Goal: Task Accomplishment & Management: Manage account settings

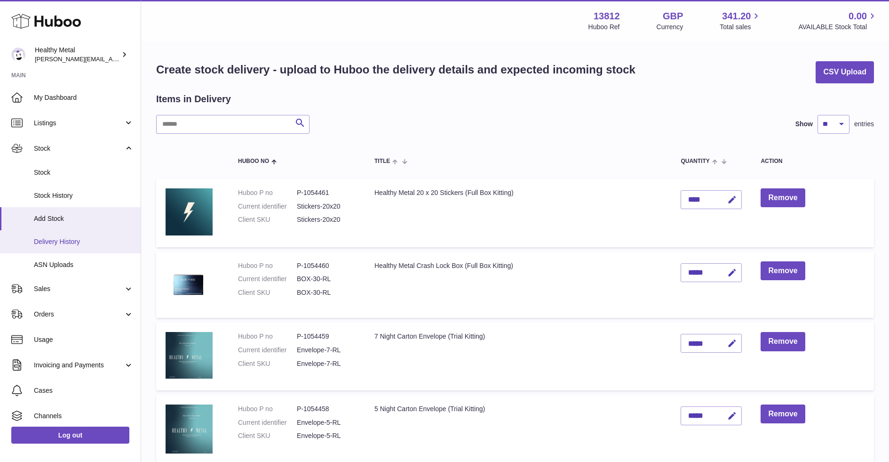
click at [69, 237] on span "Delivery History" at bounding box center [84, 241] width 100 height 9
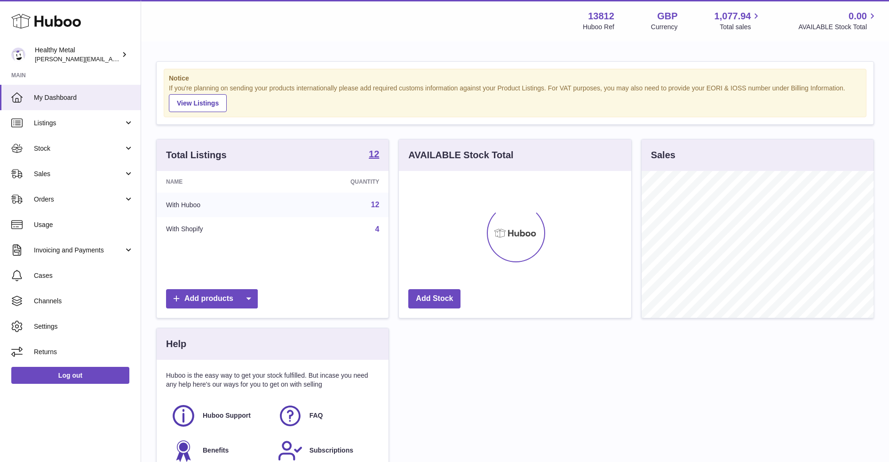
scroll to position [146, 232]
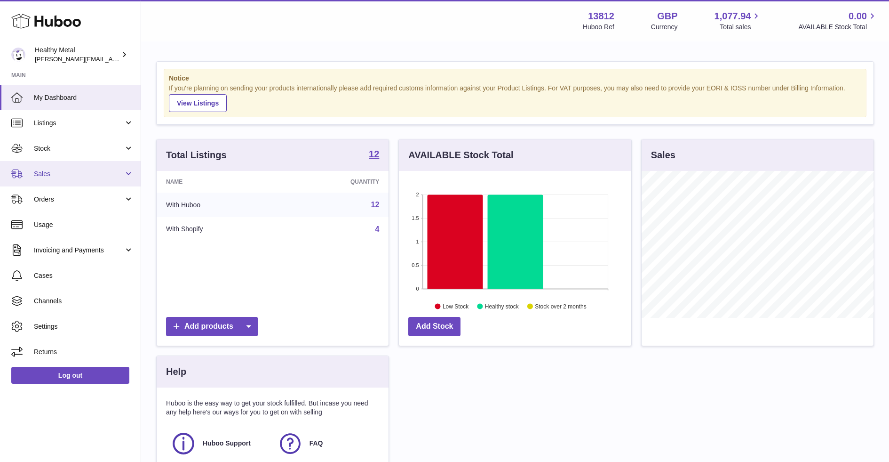
click at [65, 185] on link "Sales" at bounding box center [70, 173] width 141 height 25
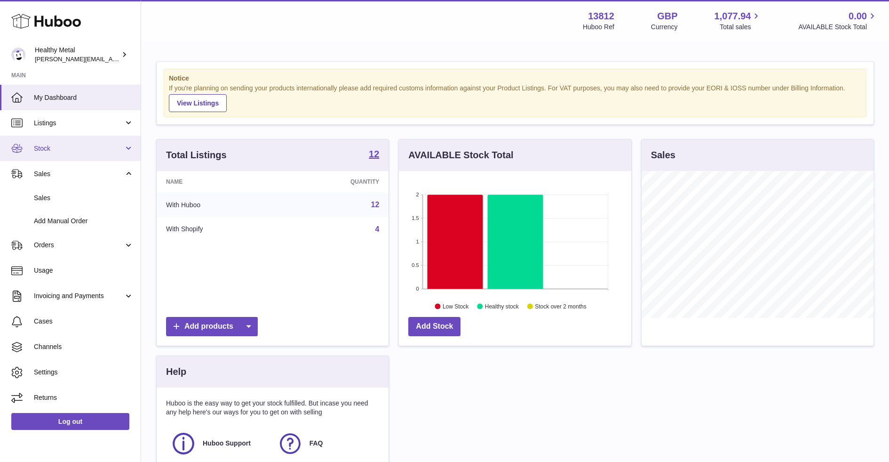
click at [82, 155] on link "Stock" at bounding box center [70, 148] width 141 height 25
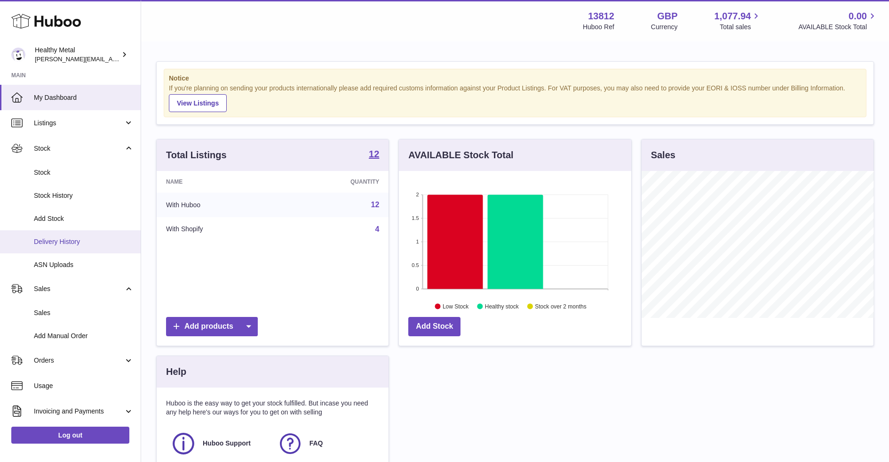
click at [68, 242] on span "Delivery History" at bounding box center [84, 241] width 100 height 9
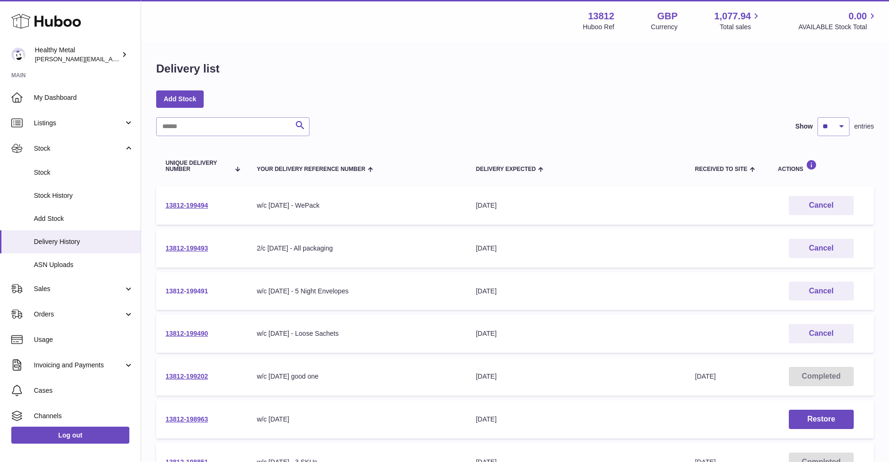
click at [192, 289] on link "13812-199491" at bounding box center [187, 291] width 42 height 8
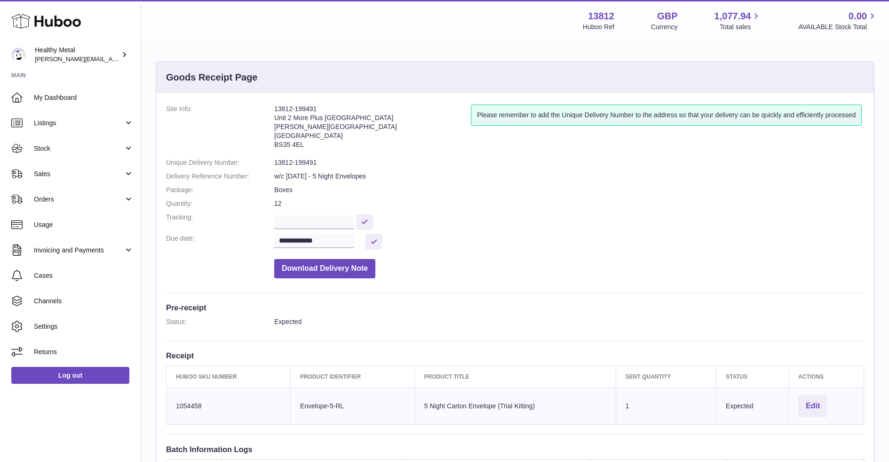
drag, startPoint x: 280, startPoint y: 279, endPoint x: 494, endPoint y: 343, distance: 223.4
click at [494, 343] on div "**********" at bounding box center [515, 321] width 717 height 456
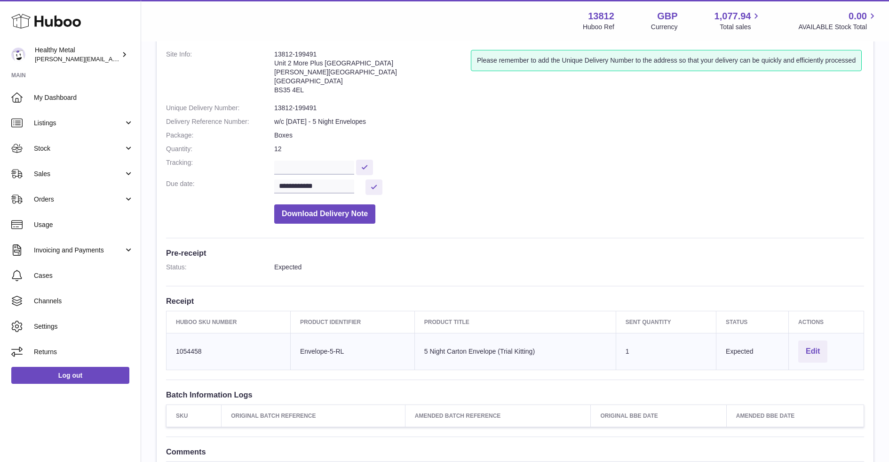
scroll to position [57, 0]
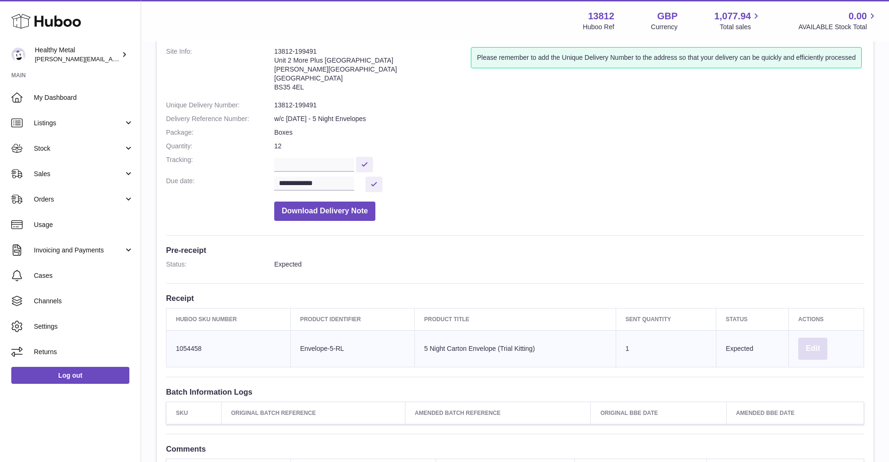
click at [817, 347] on button "Edit" at bounding box center [812, 348] width 29 height 22
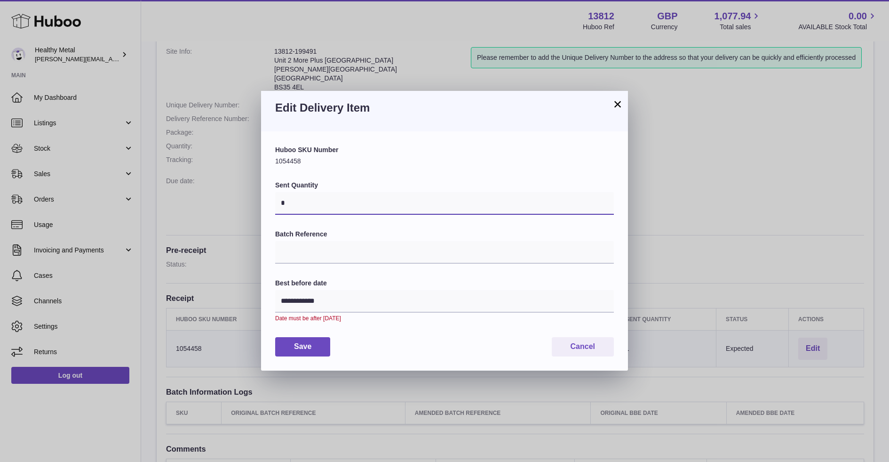
drag, startPoint x: 349, startPoint y: 208, endPoint x: 174, endPoint y: 233, distance: 177.3
click at [174, 233] on div "**********" at bounding box center [444, 231] width 889 height 462
click at [558, 168] on div "**********" at bounding box center [444, 250] width 339 height 210
click at [615, 110] on button "×" at bounding box center [617, 103] width 11 height 11
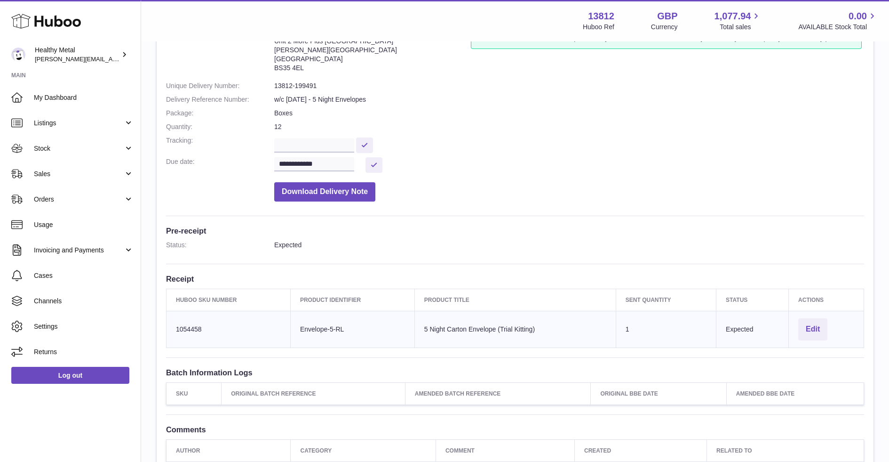
scroll to position [84, 0]
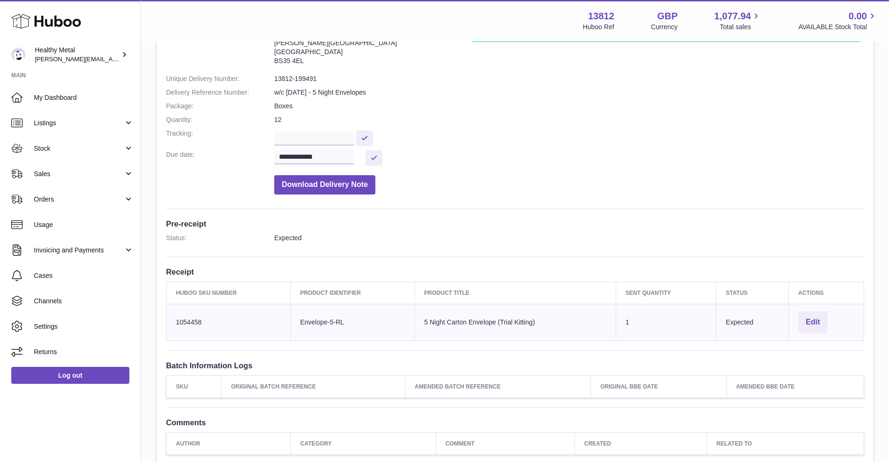
drag, startPoint x: 677, startPoint y: 334, endPoint x: 665, endPoint y: 326, distance: 14.4
click at [675, 334] on td "Sent Quantity 1" at bounding box center [666, 321] width 100 height 37
click at [662, 324] on td "Sent Quantity 1" at bounding box center [666, 321] width 100 height 37
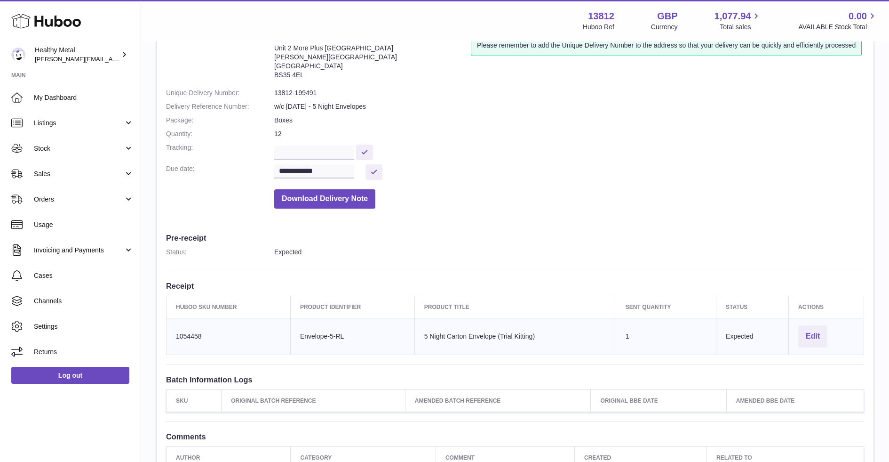
scroll to position [0, 0]
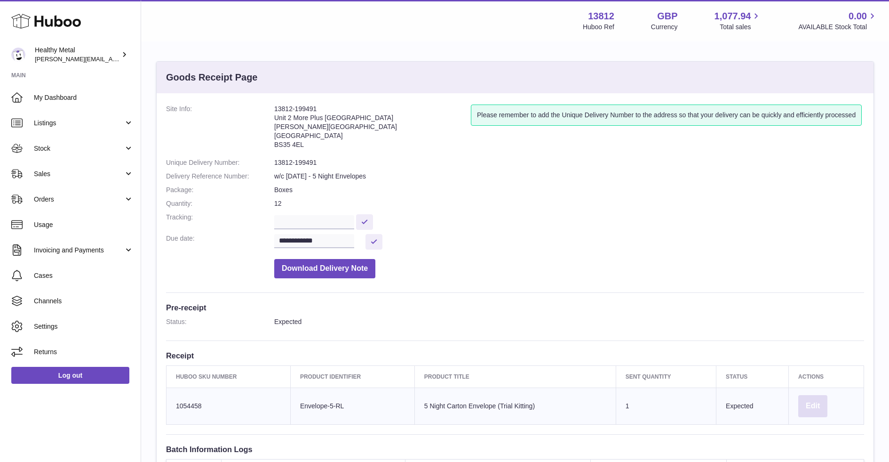
click at [806, 402] on button "Edit" at bounding box center [812, 406] width 29 height 22
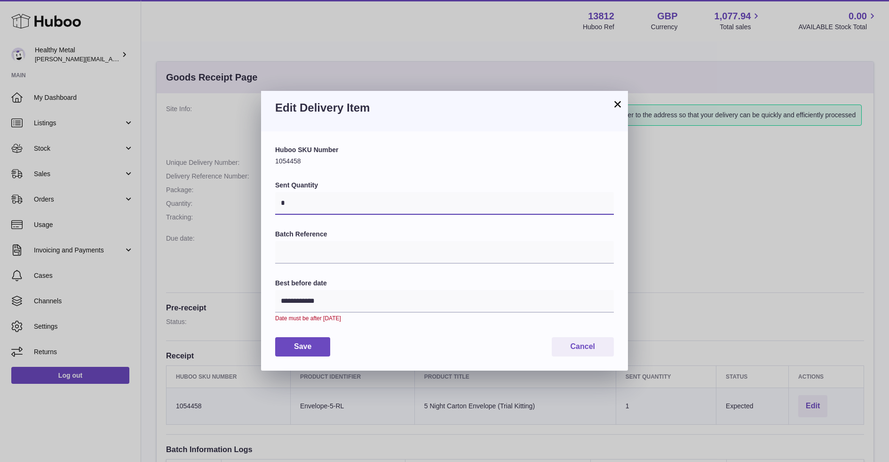
click at [328, 198] on input "*" at bounding box center [444, 203] width 339 height 23
type input "*****"
click at [310, 351] on button "Save" at bounding box center [302, 346] width 55 height 19
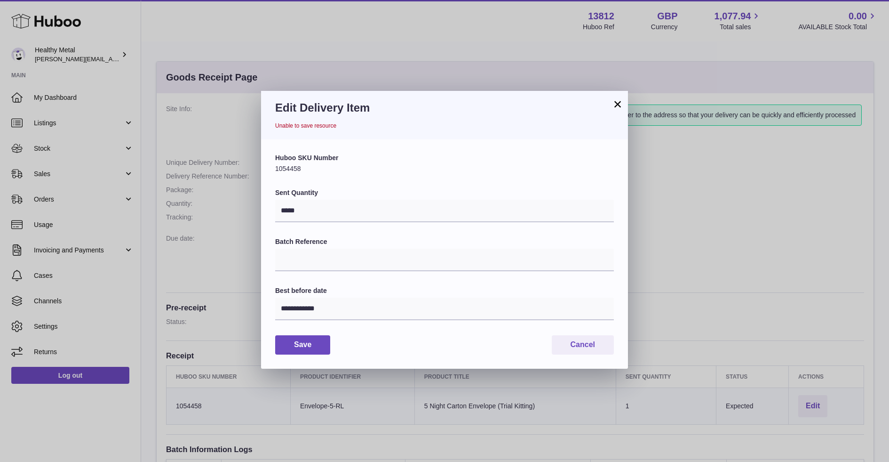
click at [615, 105] on button "×" at bounding box center [617, 103] width 11 height 11
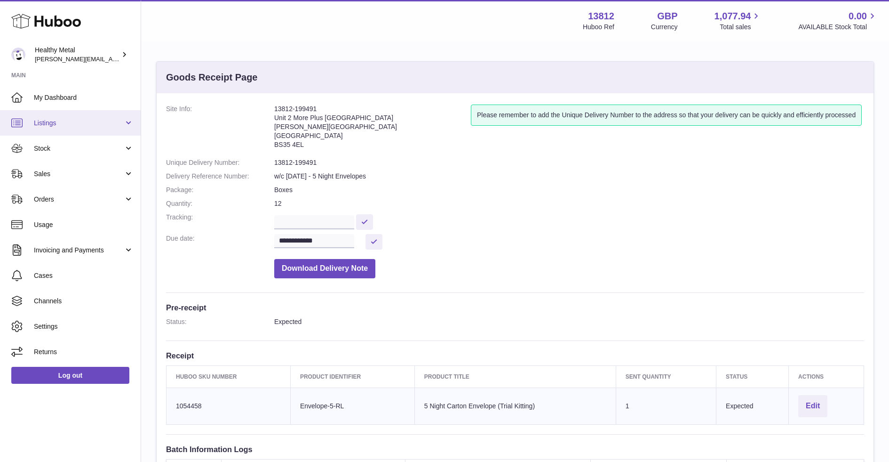
click at [85, 129] on link "Listings" at bounding box center [70, 122] width 141 height 25
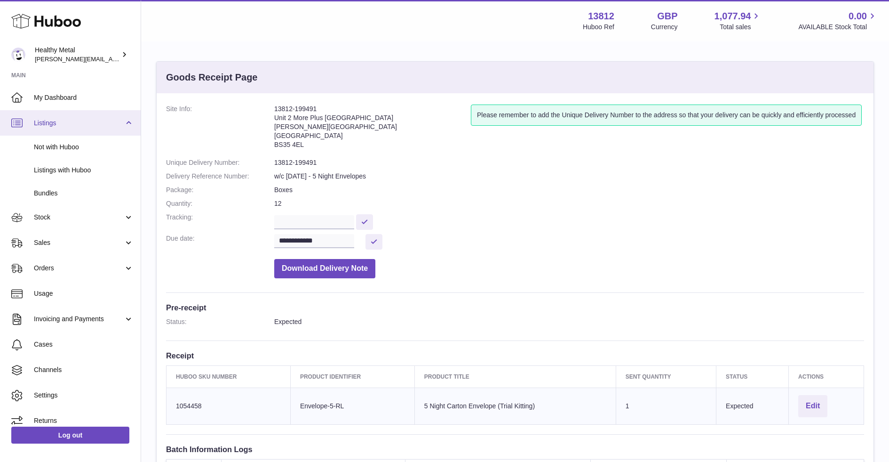
click at [80, 112] on link "Listings" at bounding box center [70, 122] width 141 height 25
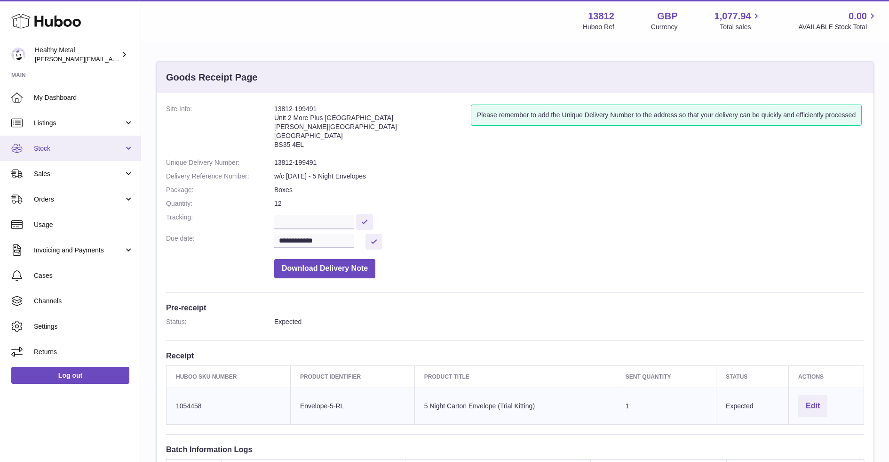
click at [93, 146] on span "Stock" at bounding box center [79, 148] width 90 height 9
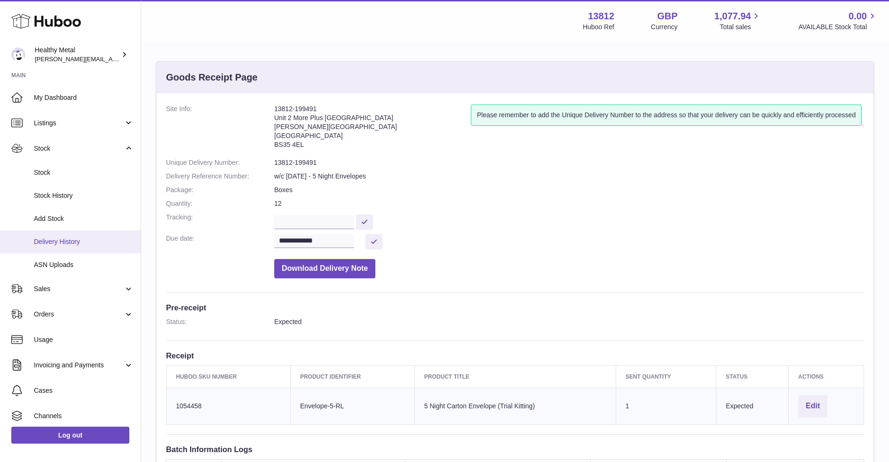
click at [70, 243] on span "Delivery History" at bounding box center [84, 241] width 100 height 9
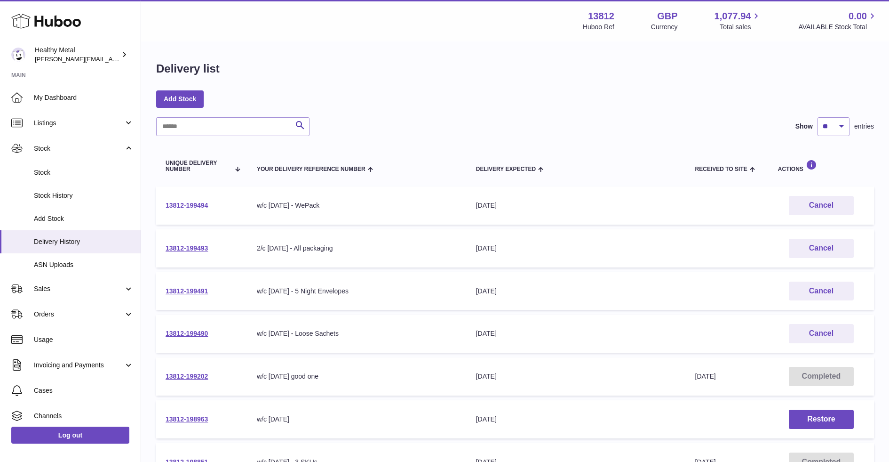
click at [191, 208] on link "13812-199494" at bounding box center [187, 205] width 42 height 8
click at [187, 251] on link "13812-199493" at bounding box center [187, 248] width 42 height 8
click at [188, 296] on td "13812-199491" at bounding box center [201, 291] width 91 height 38
click at [193, 294] on td "13812-199491" at bounding box center [201, 291] width 91 height 38
click at [202, 292] on link "13812-199491" at bounding box center [187, 291] width 42 height 8
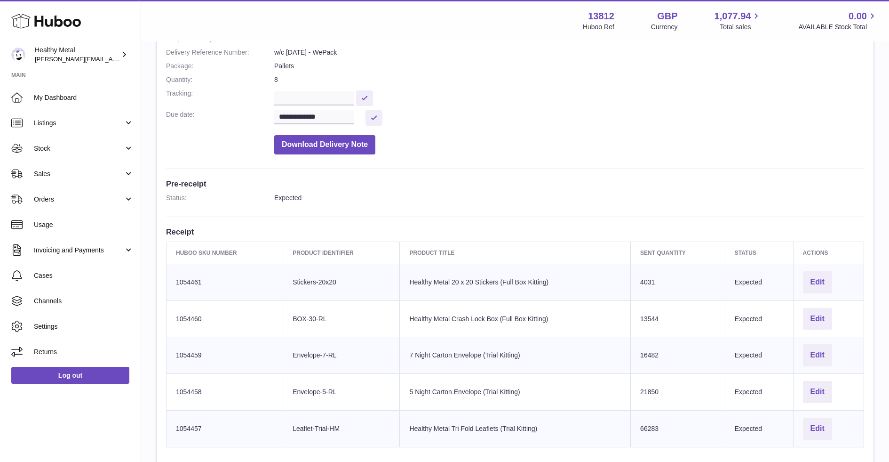
scroll to position [144, 0]
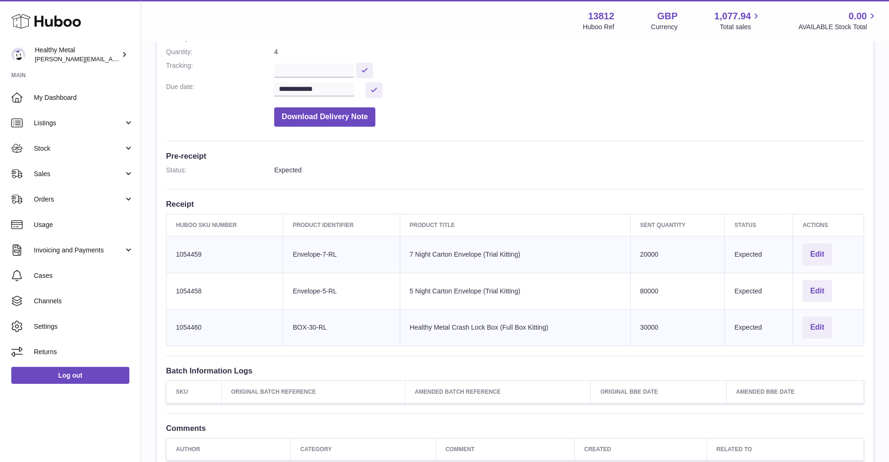
scroll to position [152, 0]
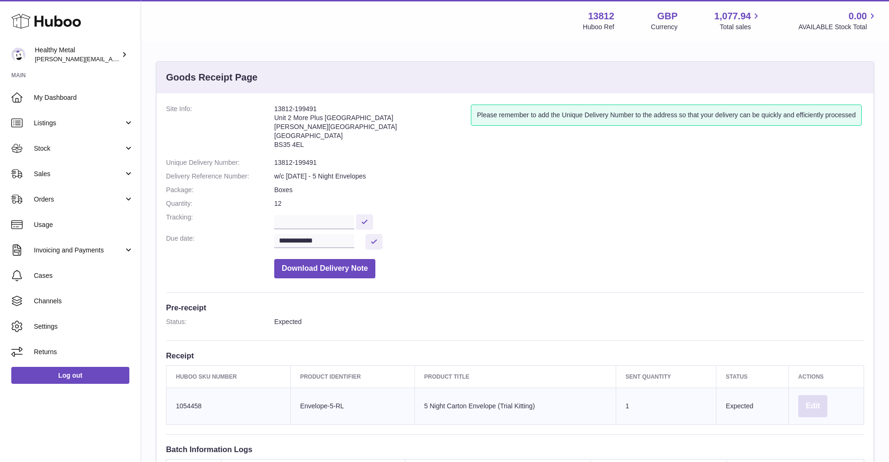
click at [802, 403] on button "Edit" at bounding box center [812, 406] width 29 height 22
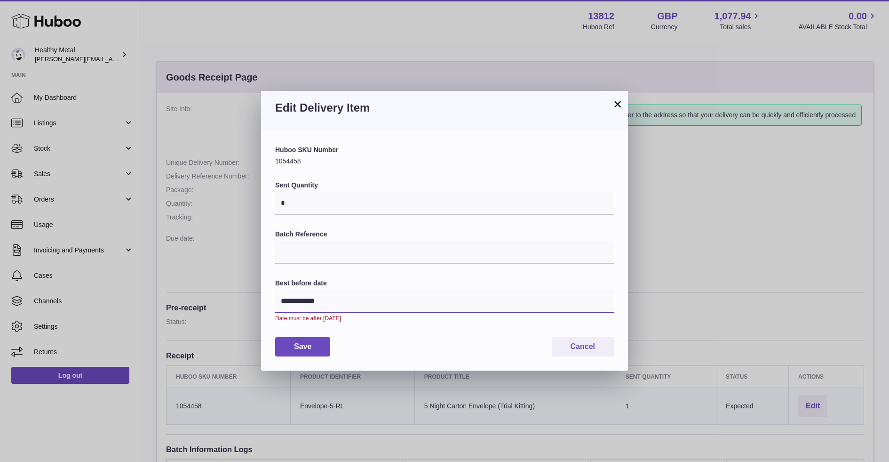
click at [337, 308] on input "**********" at bounding box center [444, 301] width 339 height 23
type input "*"
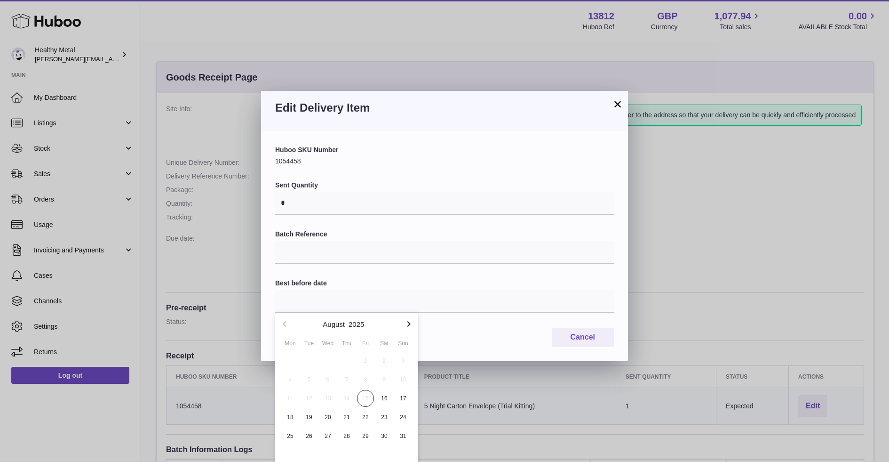
click at [410, 325] on icon "button" at bounding box center [408, 323] width 11 height 11
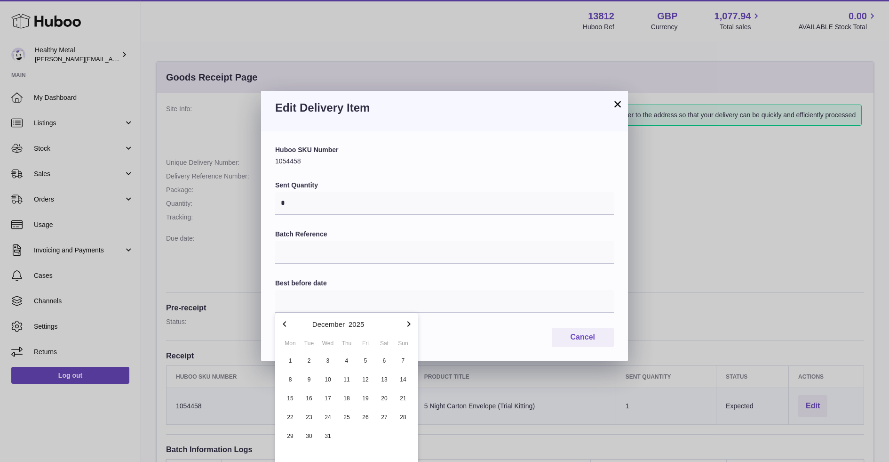
click at [410, 325] on icon "button" at bounding box center [408, 323] width 11 height 11
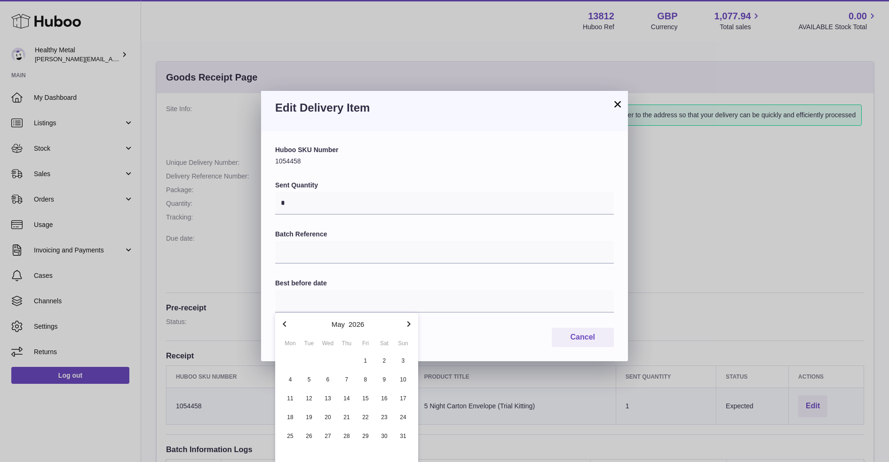
click at [410, 325] on icon "button" at bounding box center [408, 323] width 11 height 11
click at [385, 427] on span "31" at bounding box center [384, 435] width 17 height 17
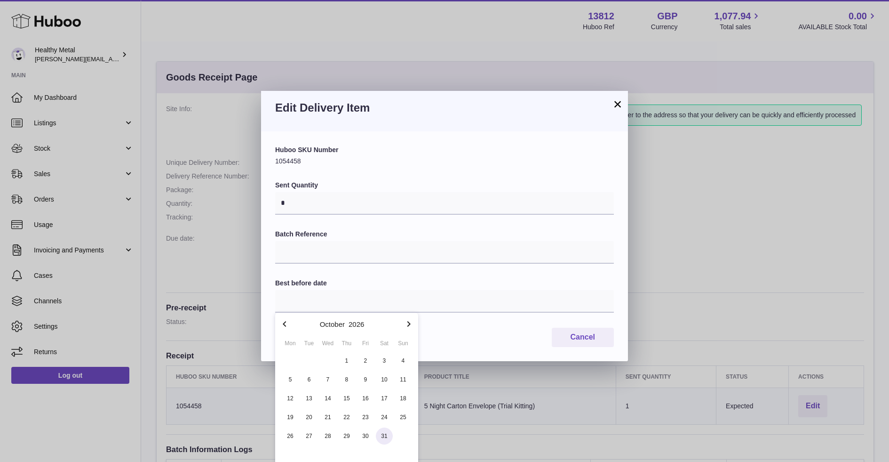
type input "**********"
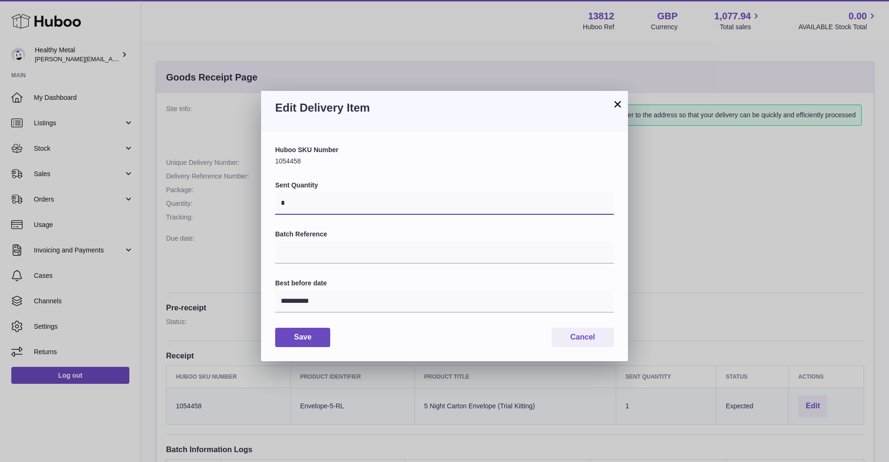
click at [318, 205] on input "*" at bounding box center [444, 203] width 339 height 23
click at [319, 205] on input "*" at bounding box center [444, 203] width 339 height 23
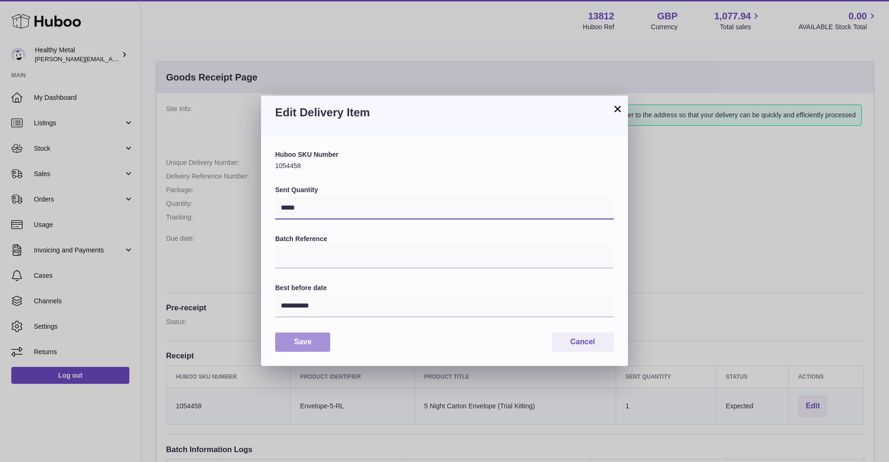
type input "*****"
click at [298, 342] on button "Save" at bounding box center [302, 341] width 55 height 19
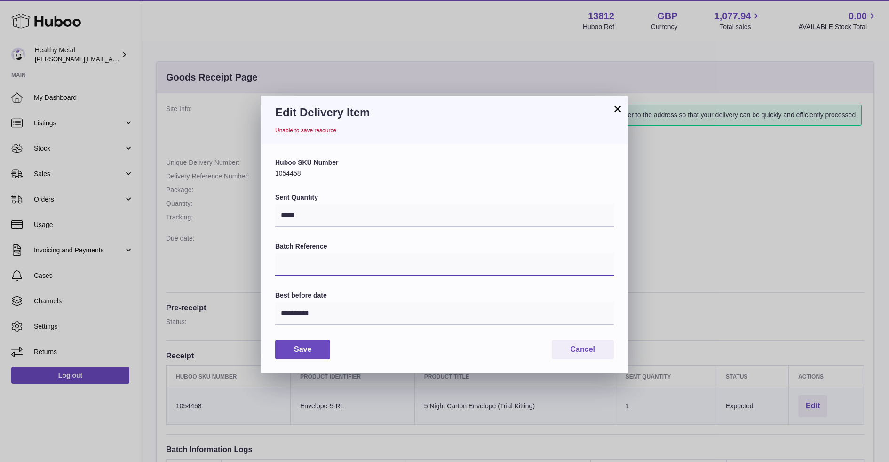
click at [316, 260] on input "Batch Reference" at bounding box center [444, 264] width 339 height 23
click at [320, 360] on div "**********" at bounding box center [444, 258] width 367 height 229
click at [311, 351] on button "Save" at bounding box center [302, 349] width 55 height 19
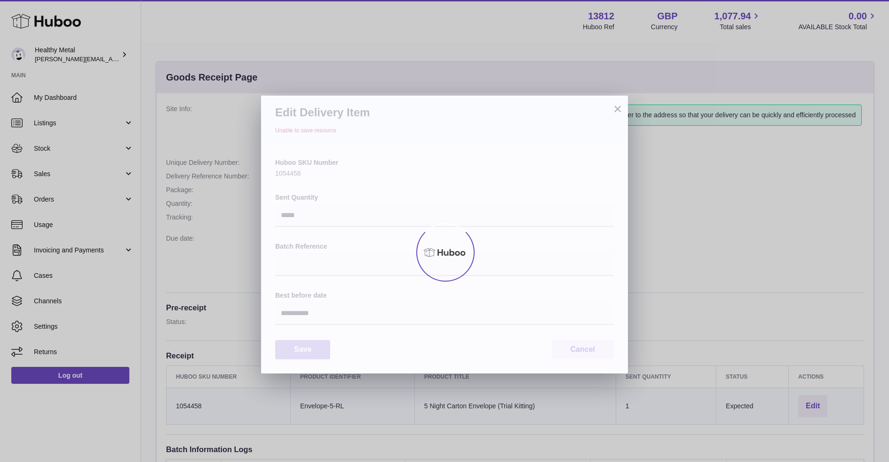
click at [311, 351] on div at bounding box center [444, 251] width 889 height 419
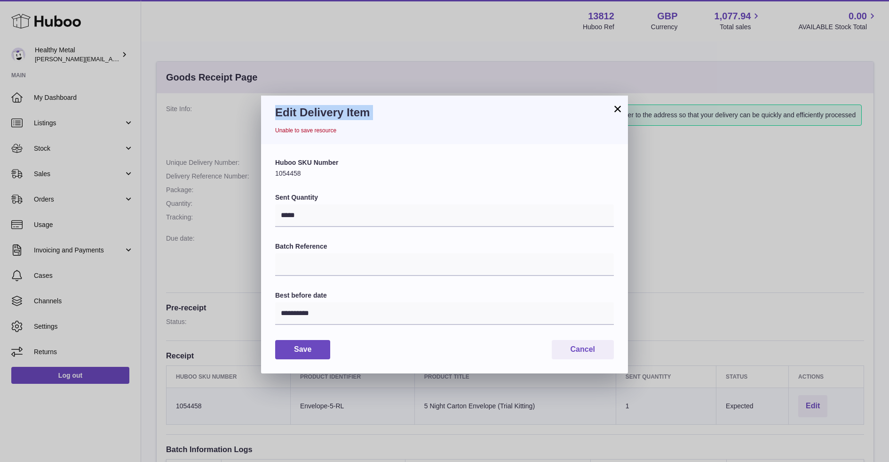
drag, startPoint x: 619, startPoint y: 120, endPoint x: 619, endPoint y: 110, distance: 9.4
click at [619, 113] on div "**********" at bounding box center [444, 235] width 367 height 278
click at [619, 110] on button "×" at bounding box center [617, 108] width 11 height 11
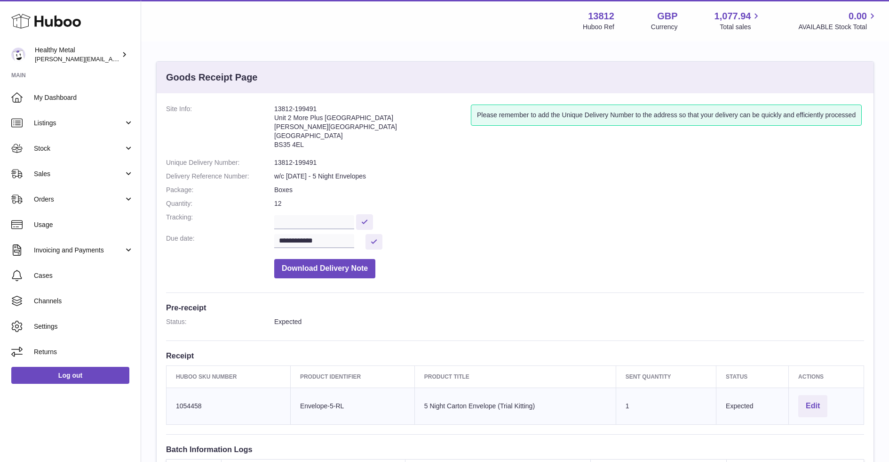
drag, startPoint x: 619, startPoint y: 110, endPoint x: 487, endPoint y: 104, distance: 132.4
click at [576, 105] on div at bounding box center [444, 231] width 889 height 462
click at [88, 96] on span "My Dashboard" at bounding box center [84, 97] width 100 height 9
